Goal: Obtain resource: Download file/media

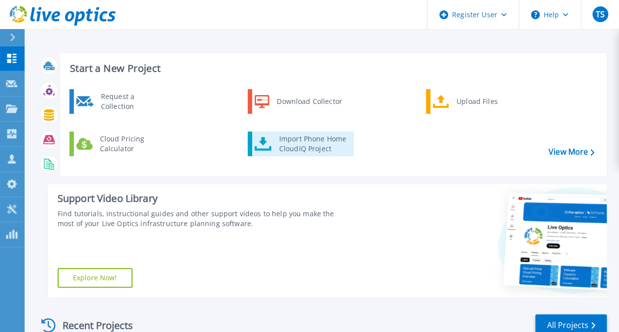
click at [286, 141] on div "Import Phone Home CloudIQ Project" at bounding box center [312, 144] width 77 height 20
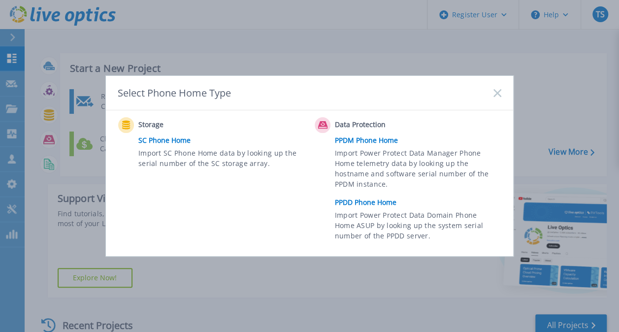
click at [361, 201] on link "PPDD Phone Home" at bounding box center [420, 202] width 171 height 15
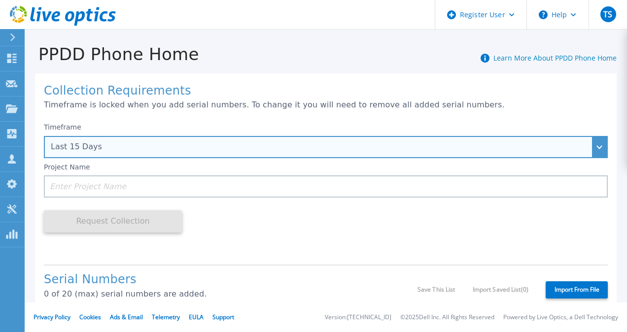
click at [131, 154] on div "Last 15 Days" at bounding box center [326, 147] width 564 height 22
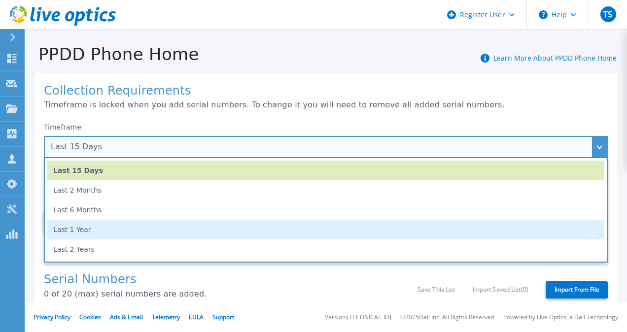
click at [119, 226] on li "Last 1 Year" at bounding box center [325, 230] width 557 height 20
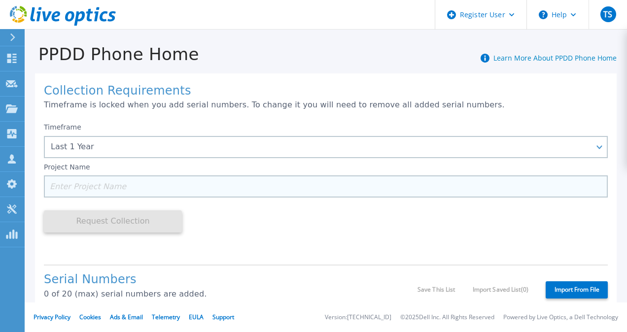
click at [96, 186] on input at bounding box center [326, 186] width 564 height 22
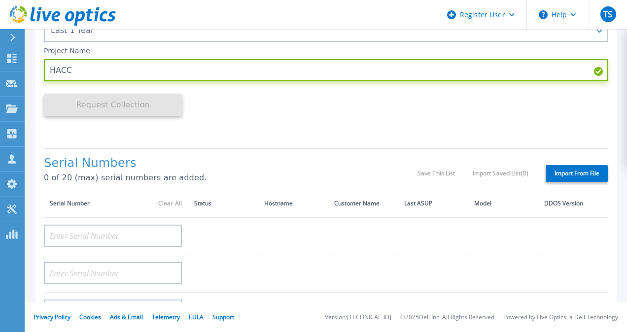
scroll to position [148, 0]
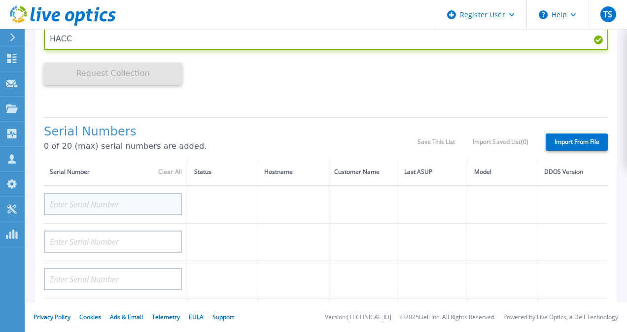
type input "HACC"
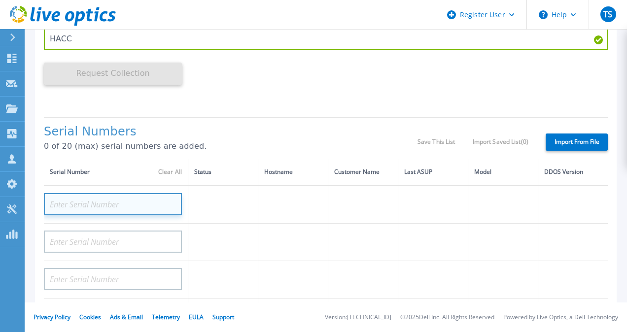
click at [69, 210] on input at bounding box center [113, 204] width 138 height 22
paste input "DE300211527310"
type input "DE300211527310"
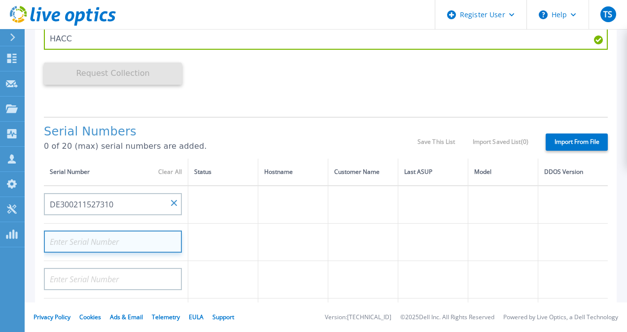
click at [101, 243] on input at bounding box center [113, 242] width 138 height 22
click at [61, 246] on input at bounding box center [113, 242] width 138 height 22
paste input "DE300211122018"
type input "DE300211122018"
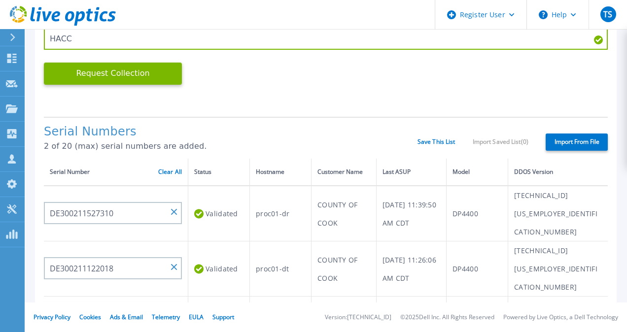
click at [75, 304] on input at bounding box center [113, 315] width 138 height 22
paste input "DE300211527023"
type input "DE300211527023"
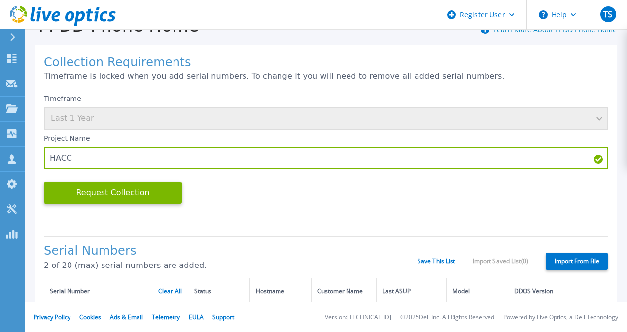
scroll to position [0, 0]
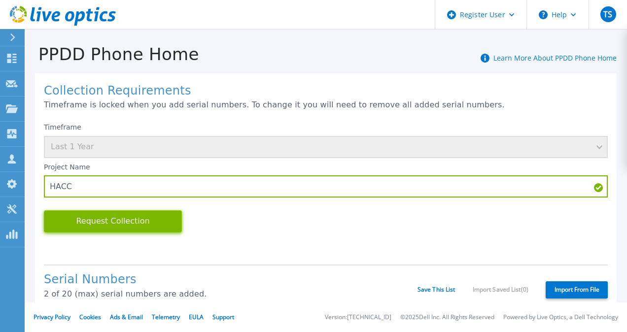
click at [131, 226] on button "Request Collection" at bounding box center [113, 221] width 138 height 22
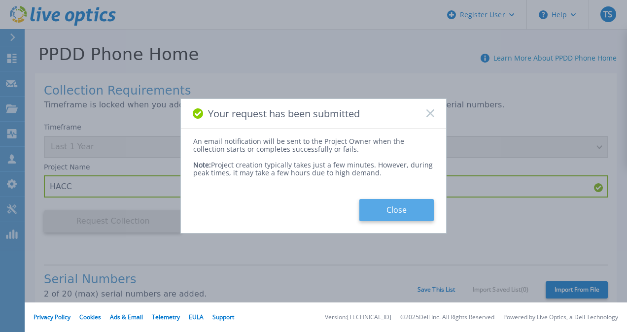
click at [379, 218] on button "Close" at bounding box center [396, 210] width 74 height 22
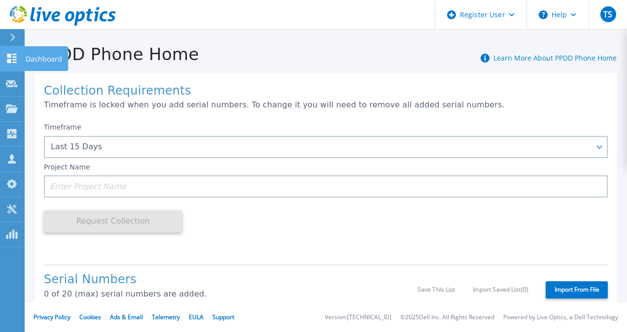
click at [13, 65] on link "Dashboard Dashboard" at bounding box center [12, 58] width 25 height 25
click at [34, 61] on p "Dashboard" at bounding box center [44, 59] width 36 height 26
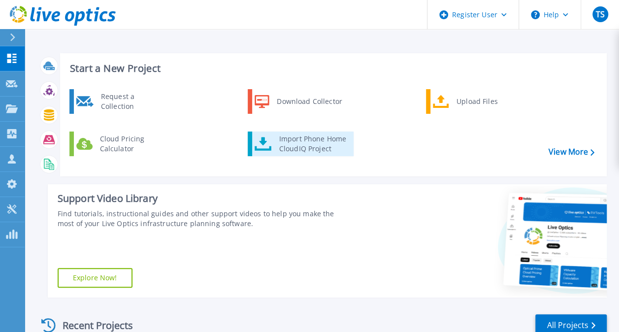
click at [287, 141] on div "Import Phone Home CloudIQ Project" at bounding box center [312, 144] width 77 height 20
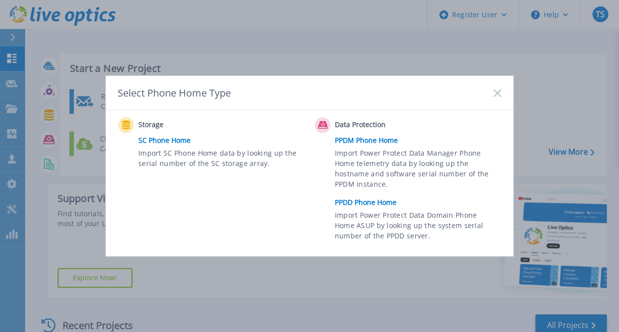
click at [366, 140] on link "PPDM Phone Home" at bounding box center [420, 140] width 171 height 15
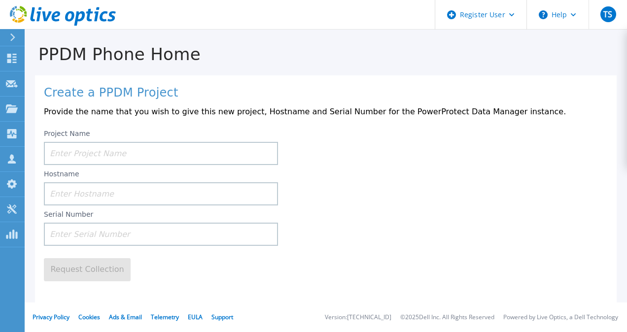
click at [152, 150] on input at bounding box center [161, 153] width 234 height 23
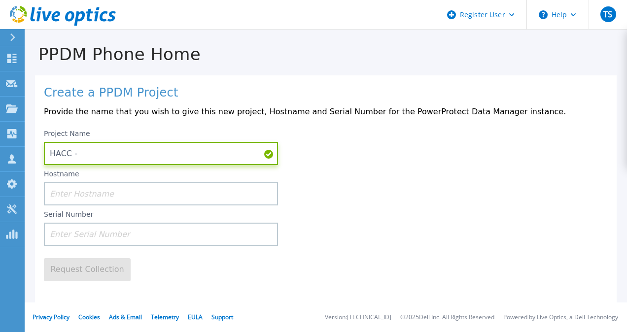
type input "HACC -"
click at [240, 310] on footer "Privacy Policy Cookies Ads & Email Telemetry EULA Support Version: 26.3.9.2 © 2…" at bounding box center [325, 318] width 603 height 30
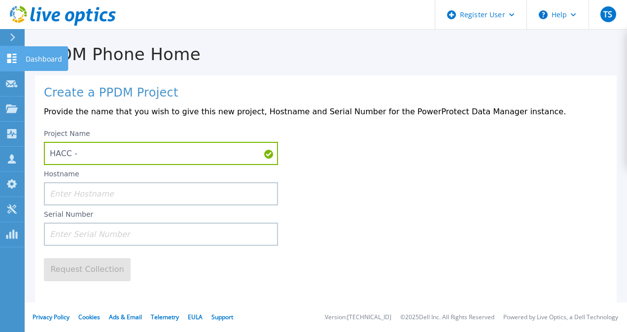
click at [11, 59] on icon at bounding box center [12, 58] width 12 height 9
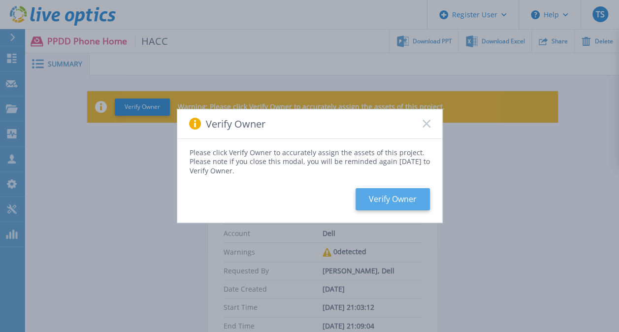
click at [382, 203] on button "Verify Owner" at bounding box center [393, 199] width 74 height 22
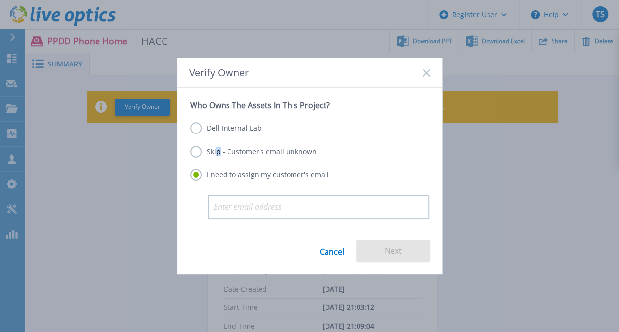
click at [217, 150] on label "Skip - Customer's email unknown" at bounding box center [253, 152] width 127 height 12
drag, startPoint x: 217, startPoint y: 150, endPoint x: 195, endPoint y: 152, distance: 22.3
click at [195, 152] on label "Skip - Customer's email unknown" at bounding box center [253, 152] width 127 height 12
click at [0, 0] on input "Skip - Customer's email unknown" at bounding box center [0, 0] width 0 height 0
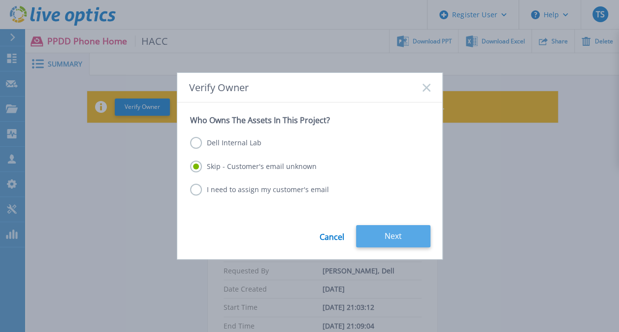
click at [373, 234] on button "Next" at bounding box center [393, 236] width 74 height 22
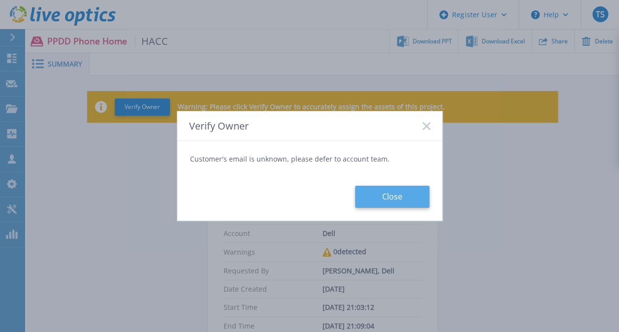
click at [372, 200] on button "Close" at bounding box center [392, 197] width 74 height 22
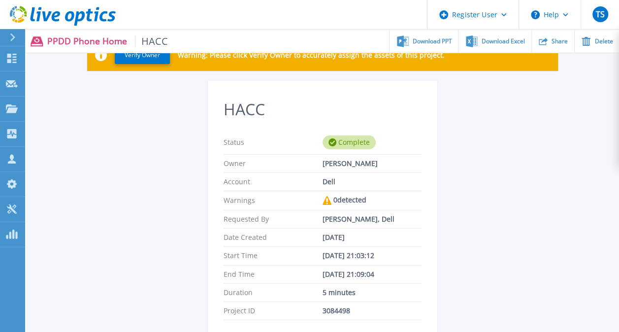
scroll to position [26, 0]
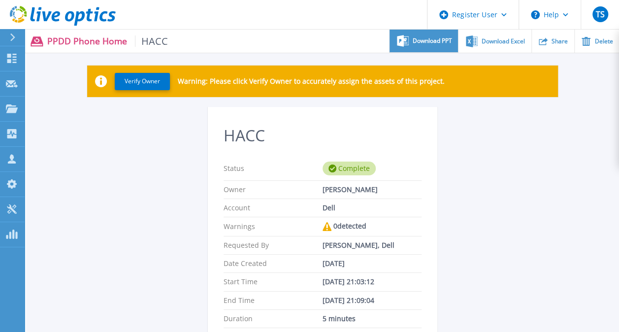
click at [433, 40] on span "Download PPT" at bounding box center [432, 41] width 39 height 6
